Goal: Book appointment/travel/reservation

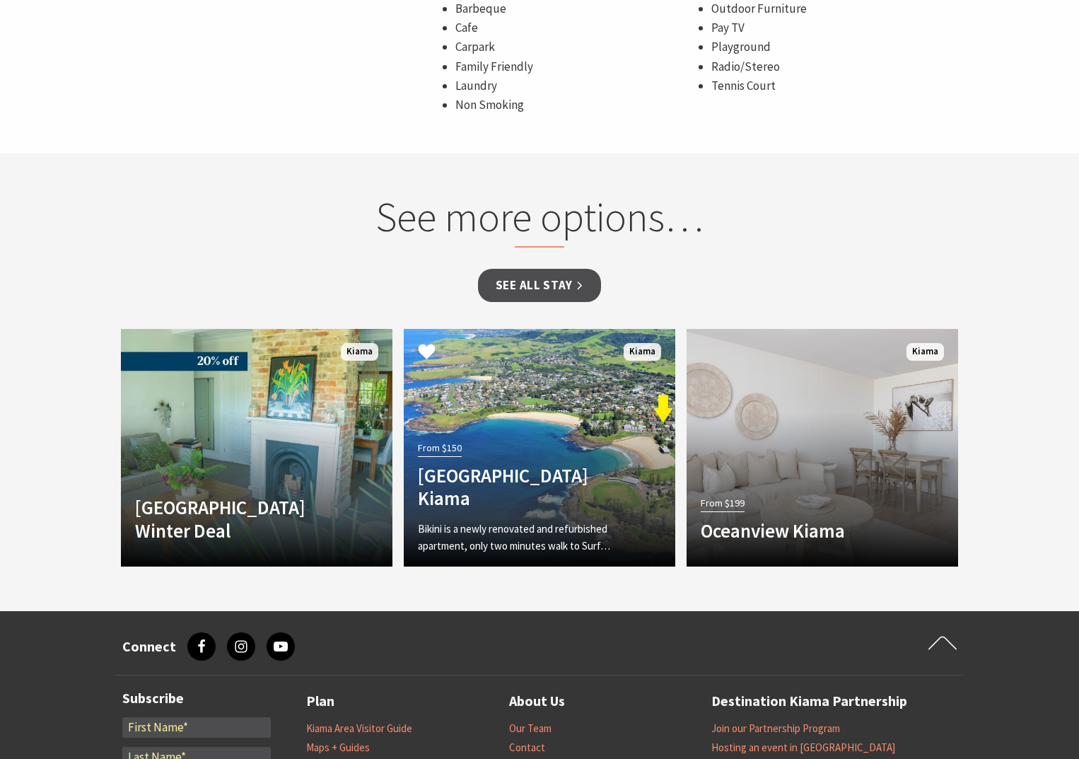
scroll to position [1086, 0]
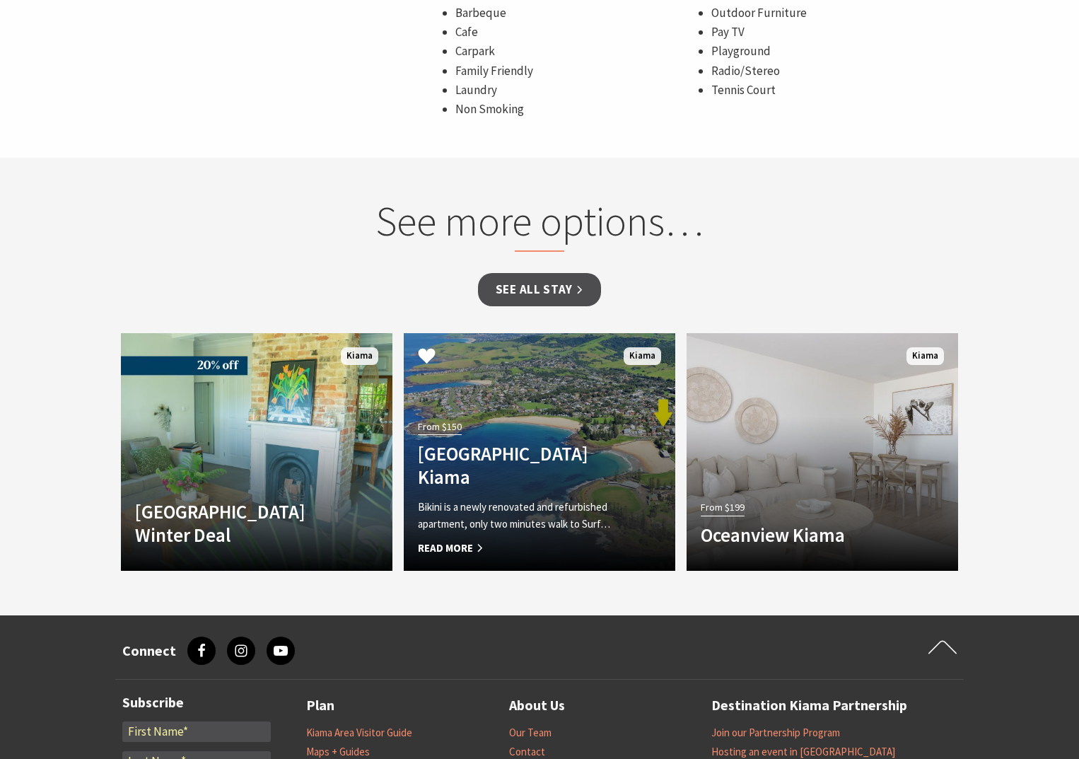
click at [551, 488] on h4 "[GEOGRAPHIC_DATA] Kiama" at bounding box center [519, 465] width 202 height 46
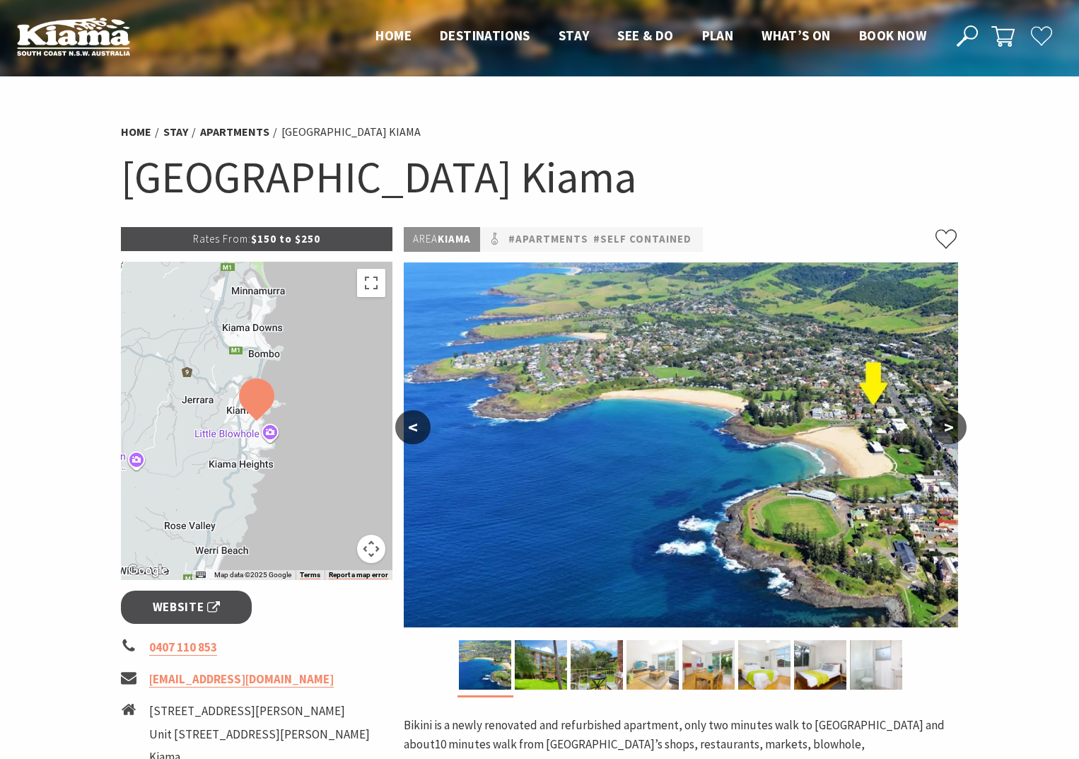
click at [649, 658] on img at bounding box center [653, 665] width 52 height 50
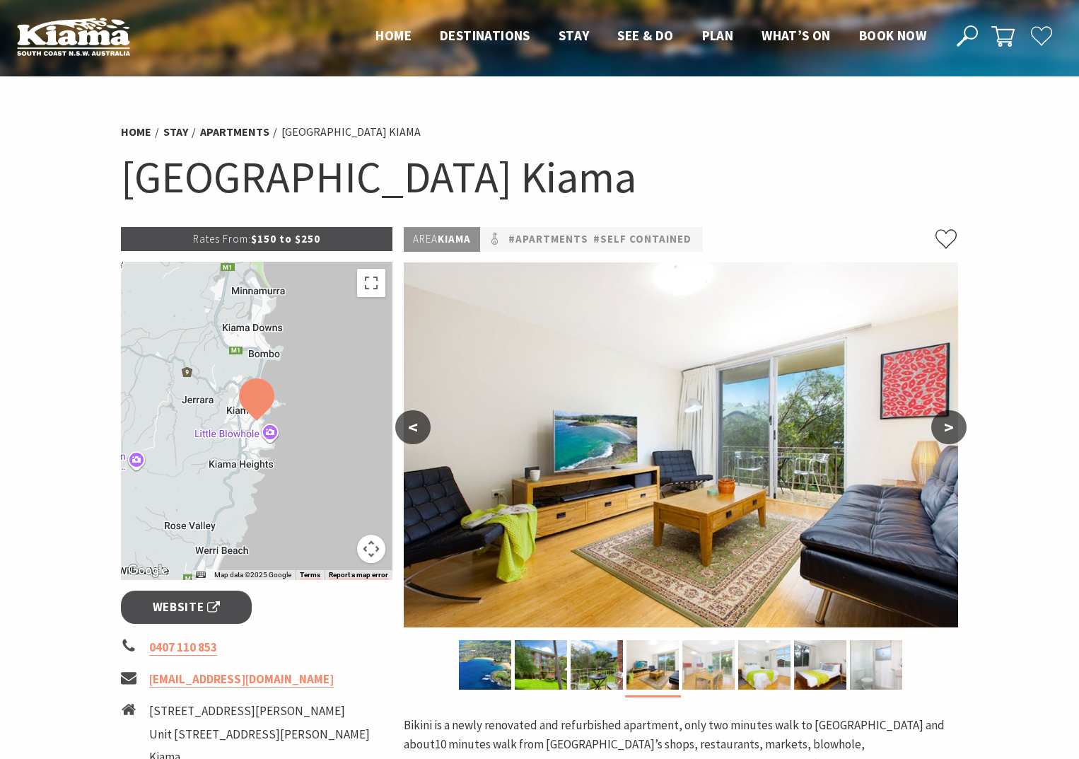
click at [707, 655] on img at bounding box center [709, 665] width 52 height 50
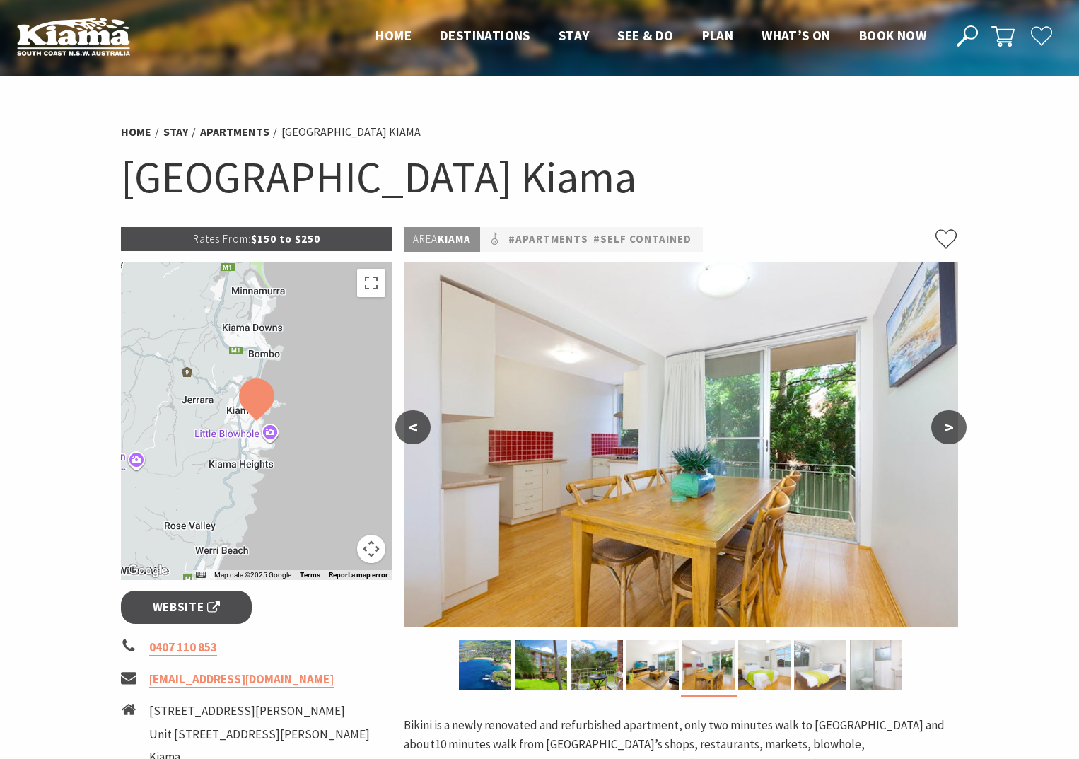
click at [813, 656] on img at bounding box center [820, 665] width 52 height 50
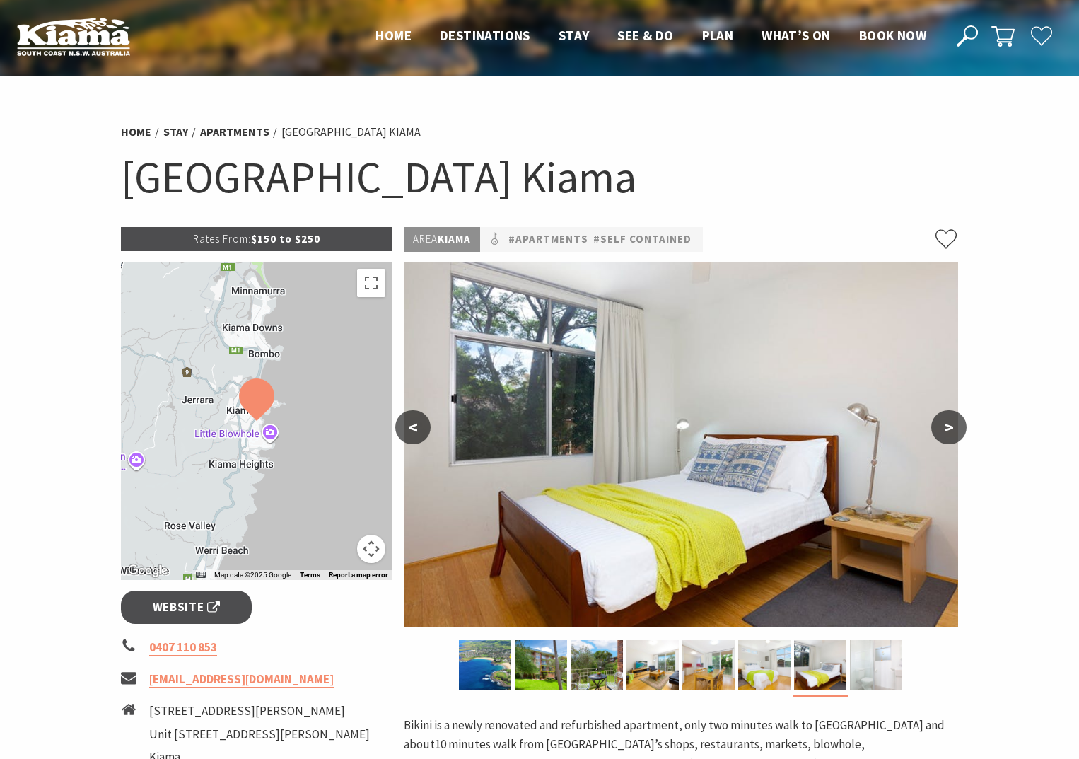
click at [880, 668] on img at bounding box center [876, 665] width 52 height 50
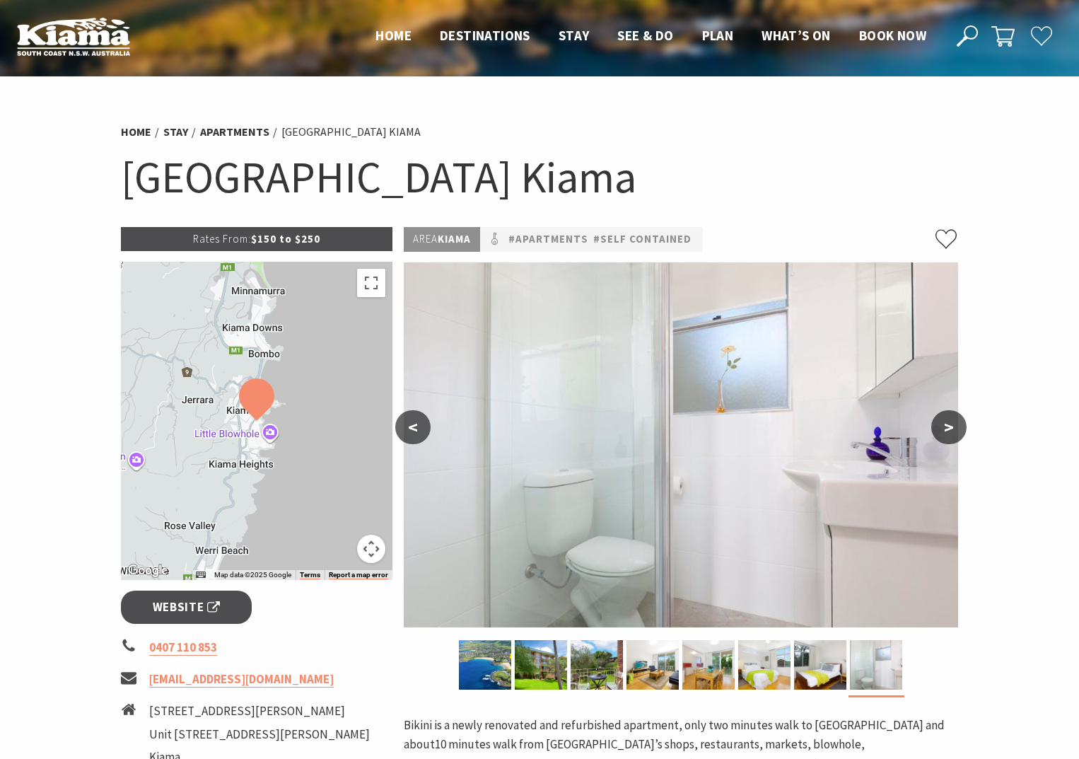
click at [949, 427] on button ">" at bounding box center [948, 427] width 35 height 34
click at [412, 424] on button "<" at bounding box center [412, 427] width 35 height 34
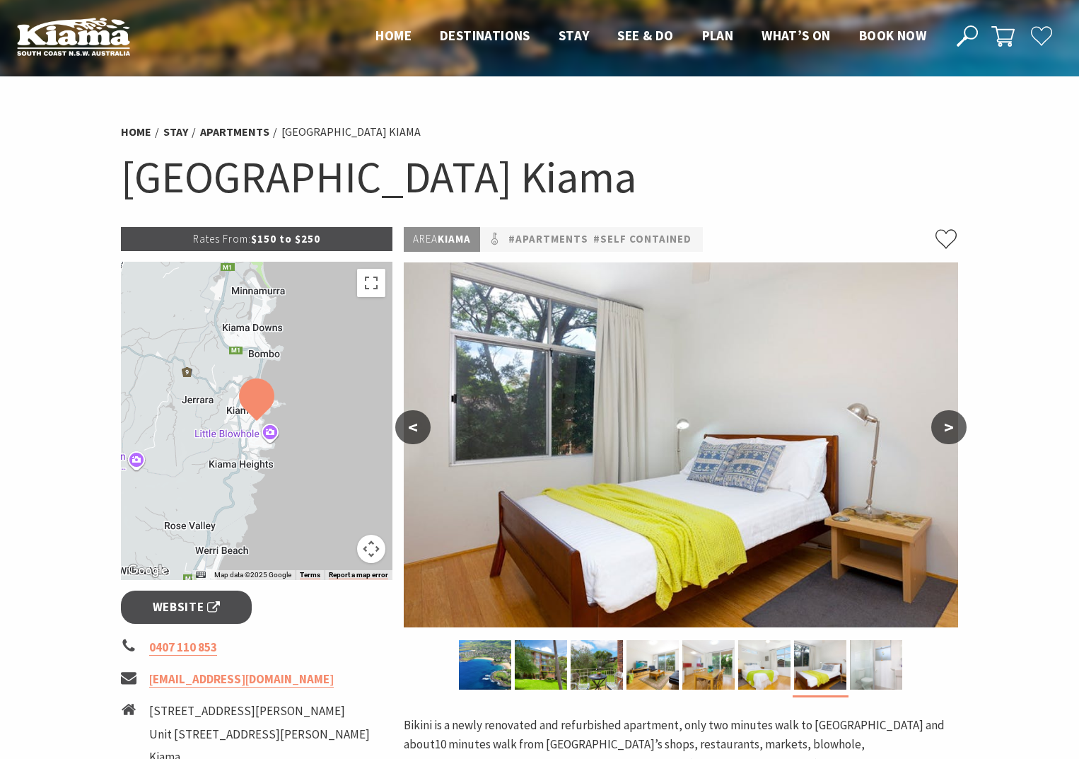
click at [412, 424] on button "<" at bounding box center [412, 427] width 35 height 34
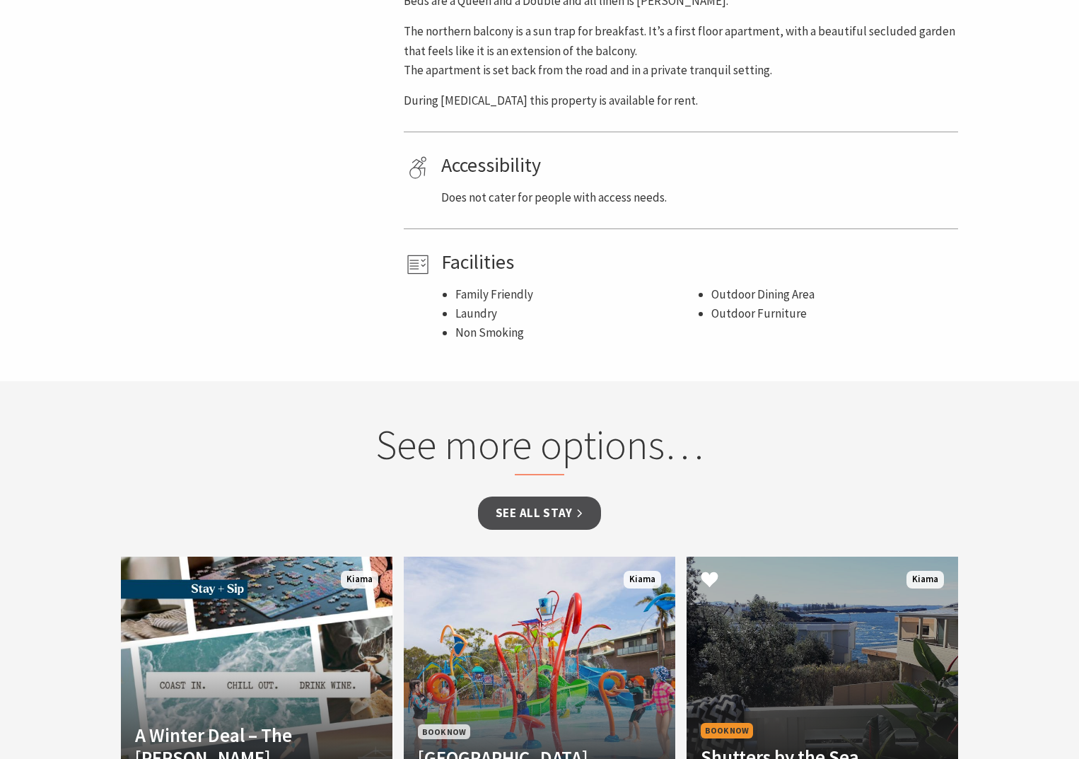
scroll to position [1132, 0]
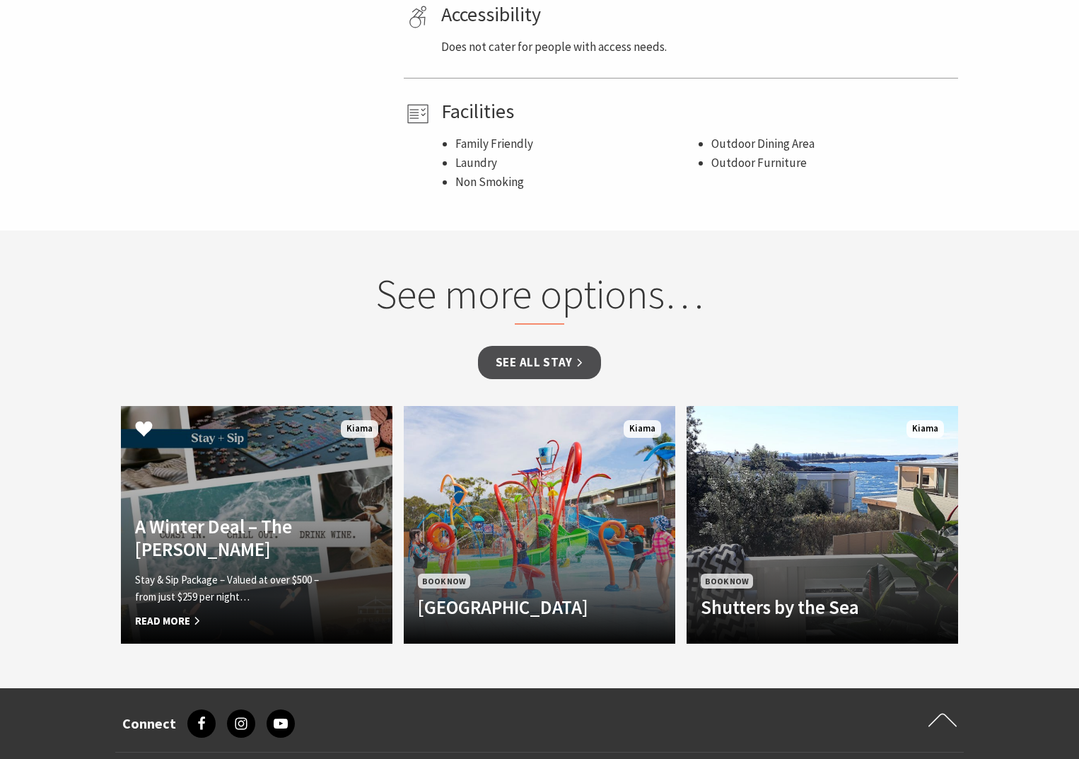
click at [222, 571] on p "Stay & Sip Package – Valued at over $500 – from just $259 per night…" at bounding box center [236, 588] width 202 height 34
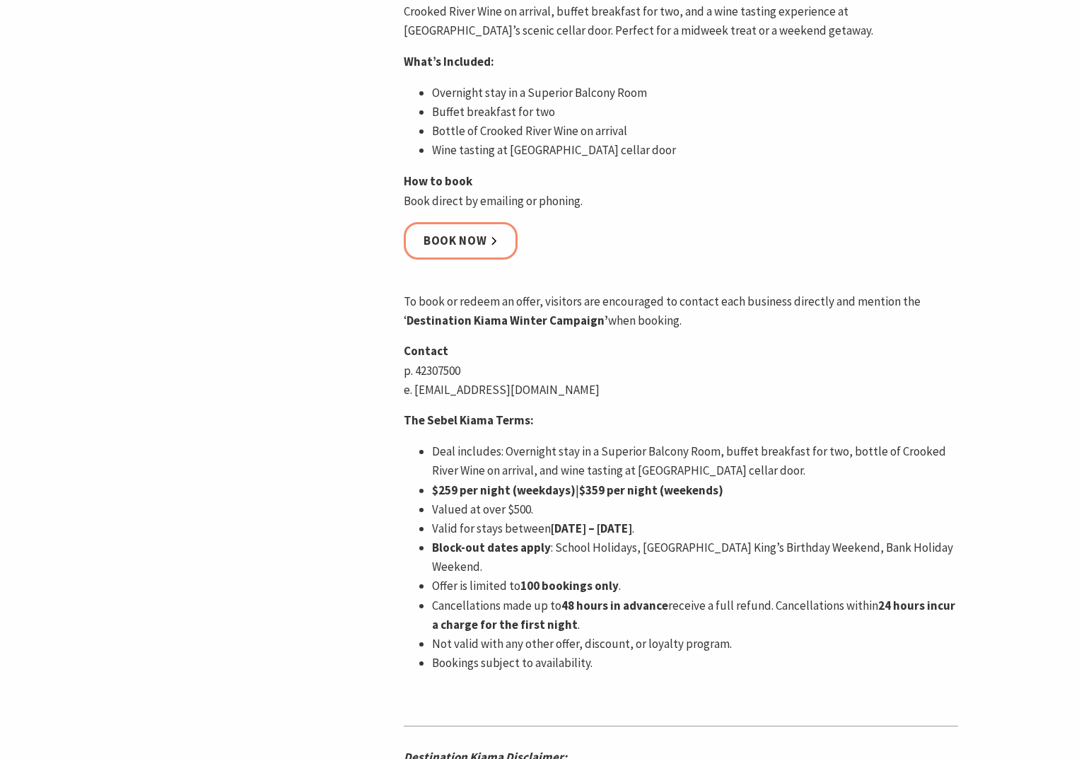
scroll to position [849, 0]
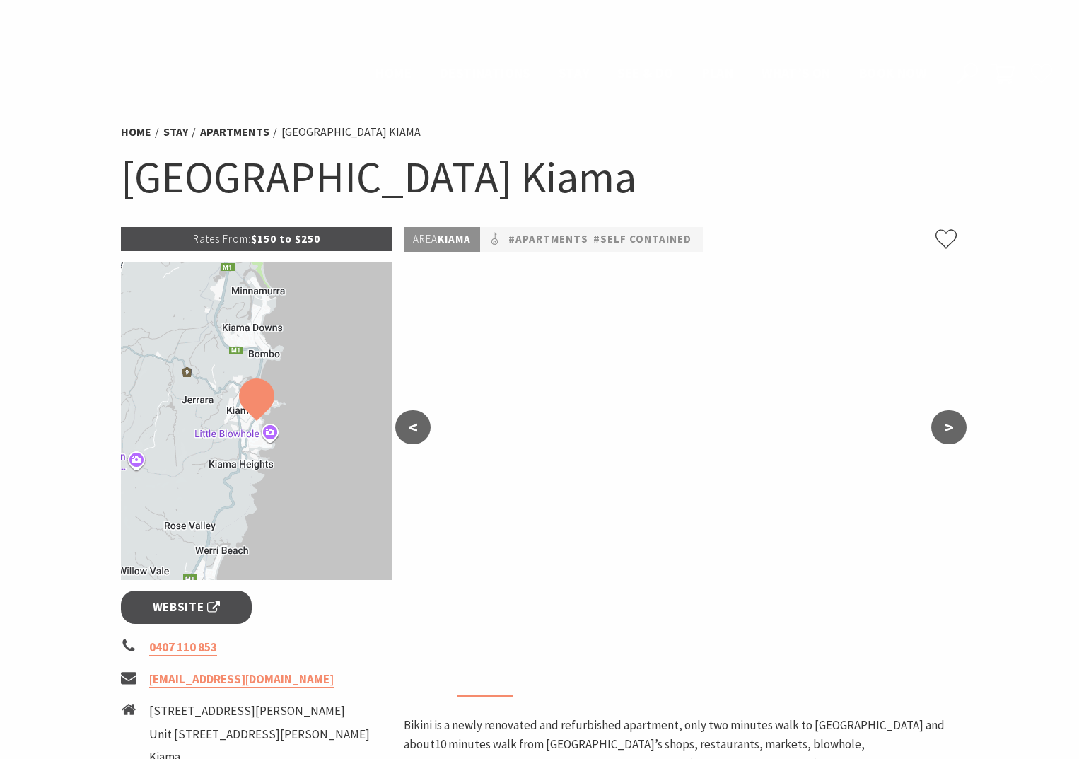
scroll to position [1132, 0]
